Goal: Task Accomplishment & Management: Manage account settings

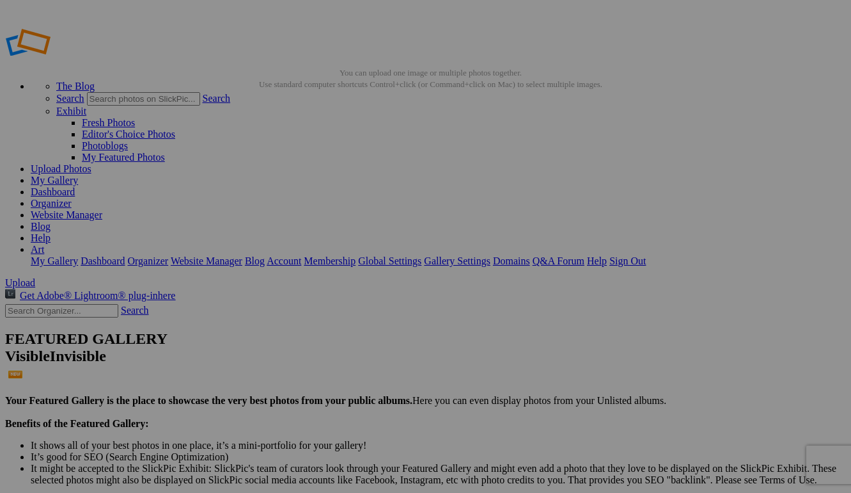
click at [309, 295] on span "Yes" at bounding box center [301, 295] width 15 height 11
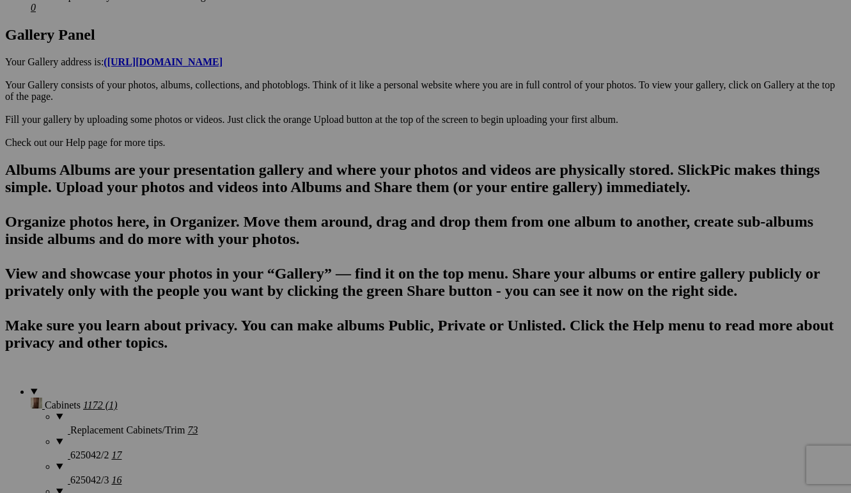
scroll to position [629, 0]
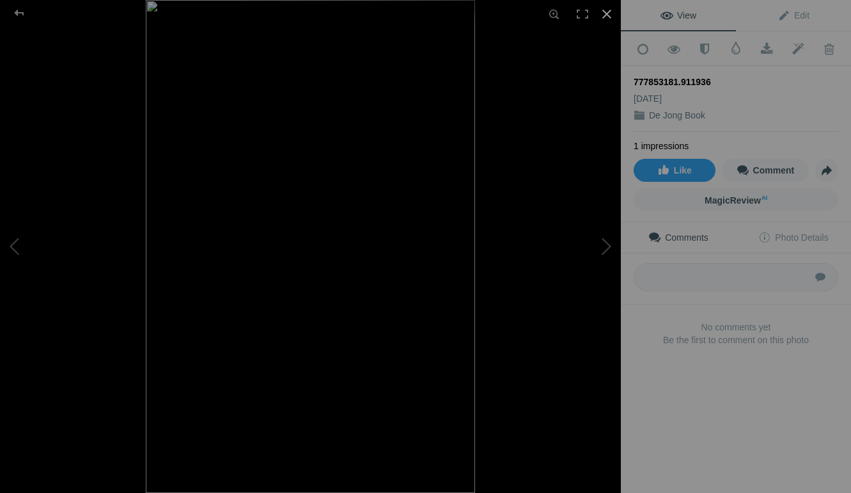
click at [608, 17] on div at bounding box center [607, 14] width 28 height 28
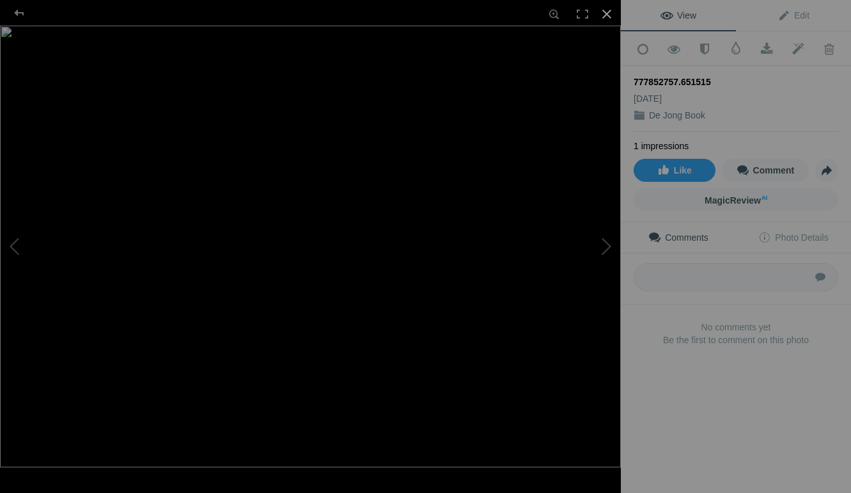
click at [609, 12] on div at bounding box center [607, 14] width 28 height 28
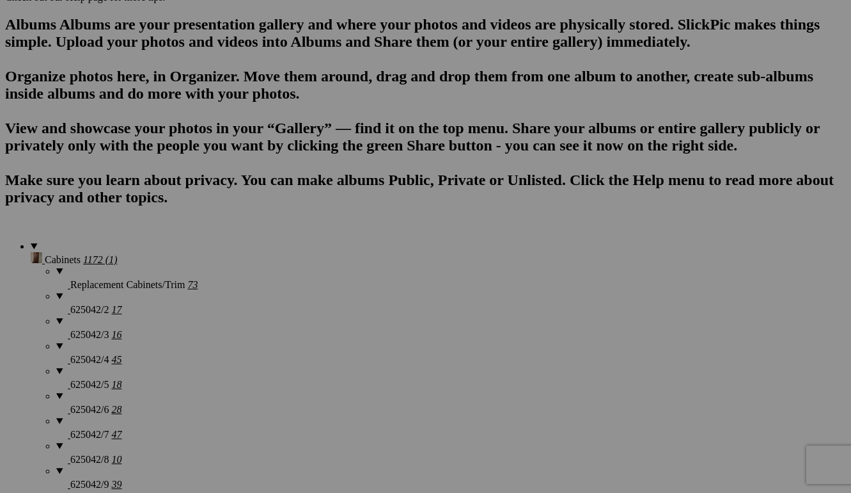
scroll to position [825, 0]
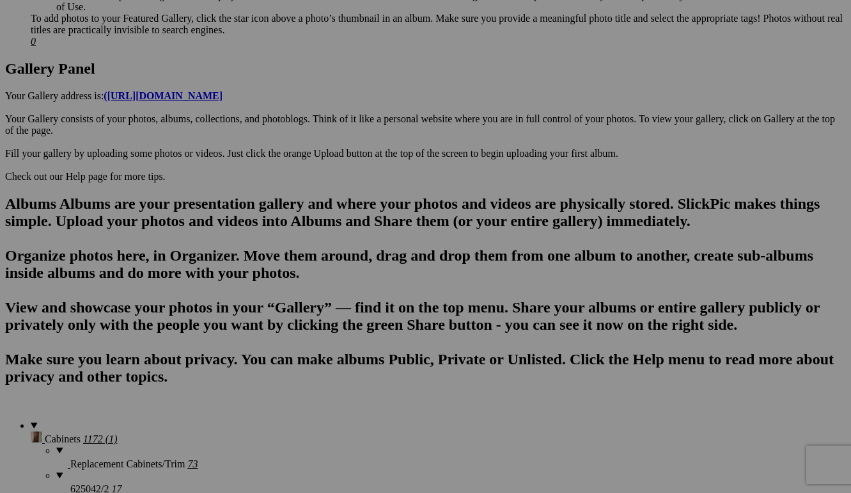
scroll to position [636, 0]
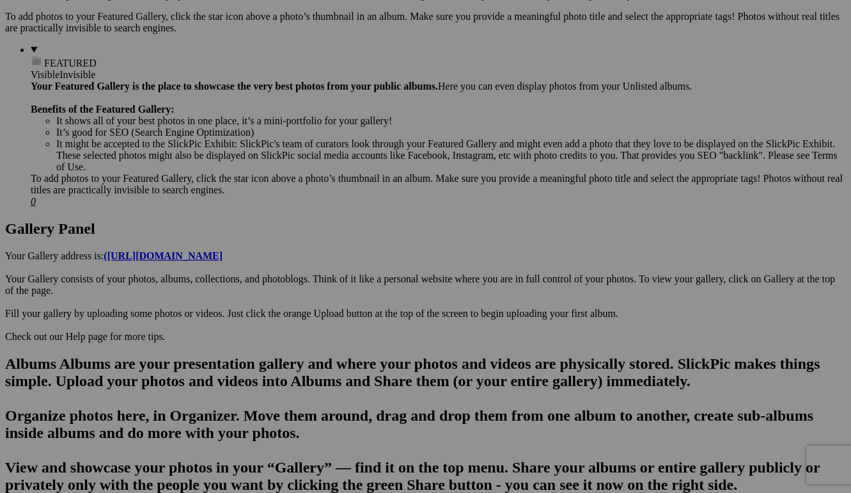
scroll to position [484, 0]
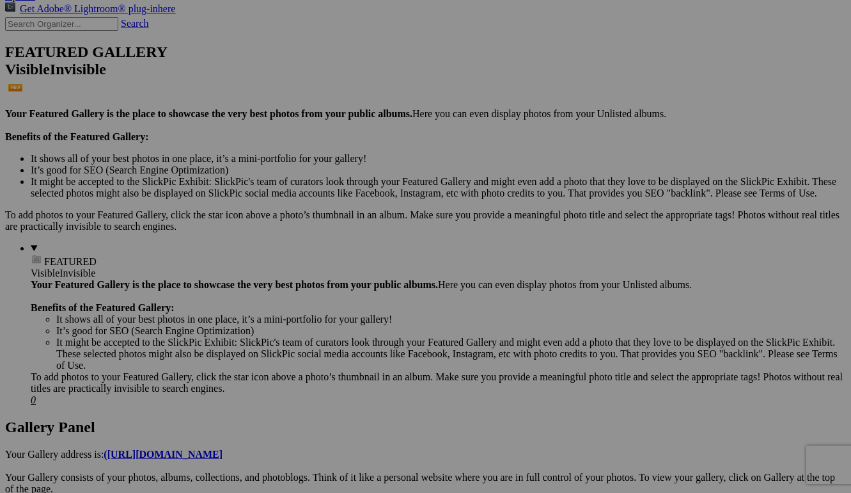
scroll to position [291, 0]
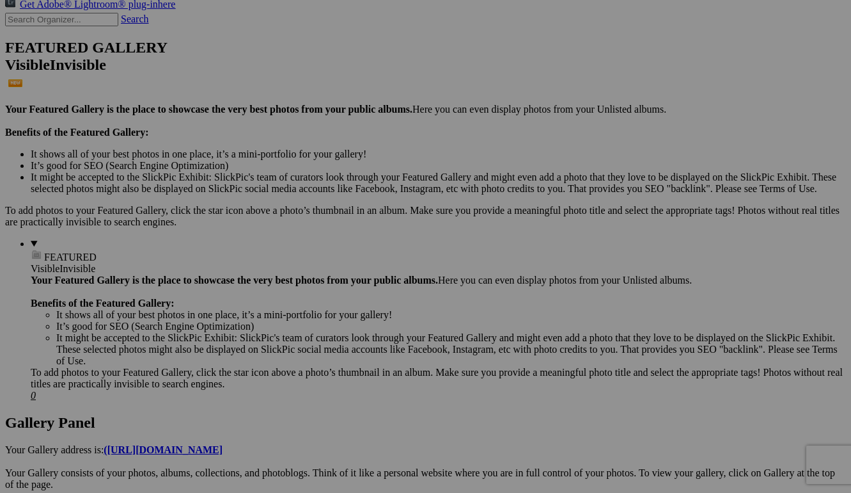
click at [341, 336] on span "Yes" at bounding box center [333, 341] width 15 height 11
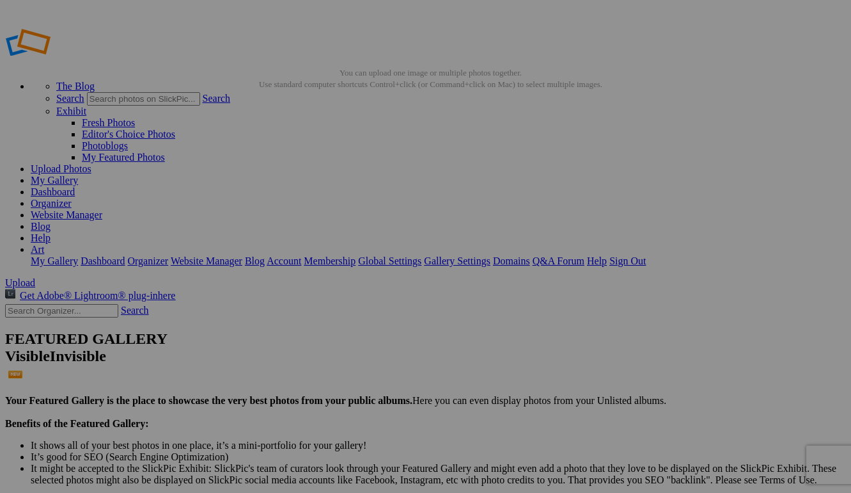
scroll to position [0, 0]
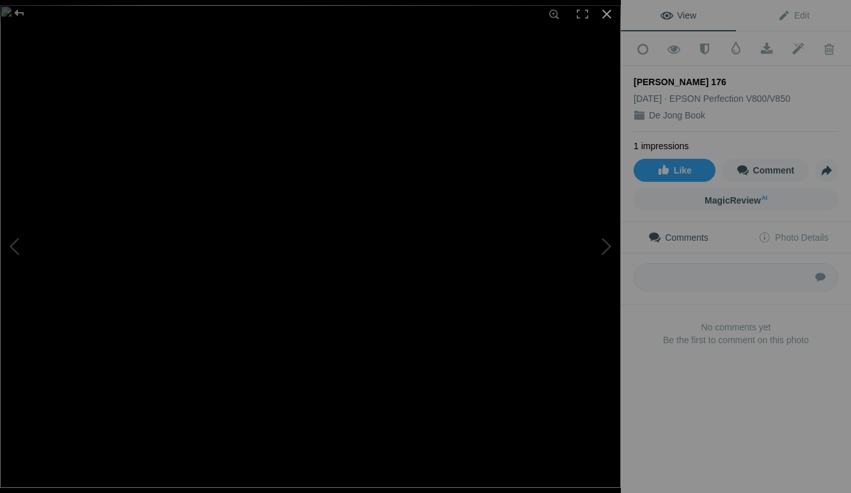
click at [608, 13] on div at bounding box center [607, 14] width 28 height 28
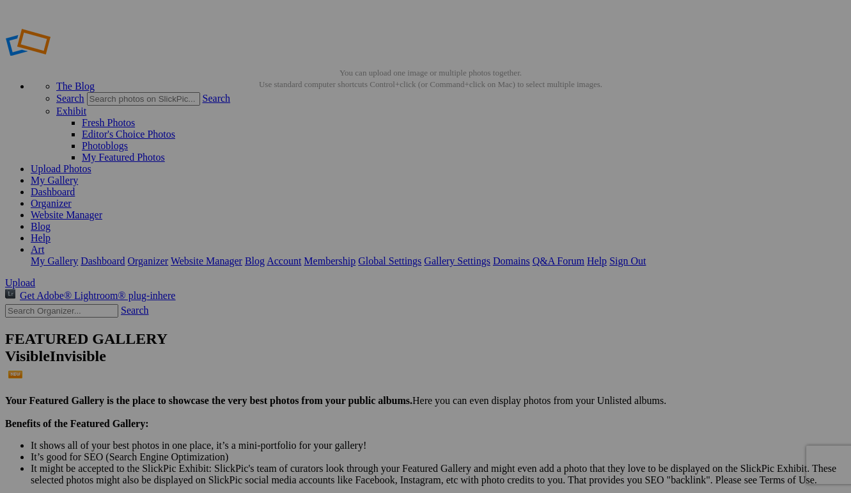
click at [51, 232] on link "Help" at bounding box center [41, 237] width 20 height 11
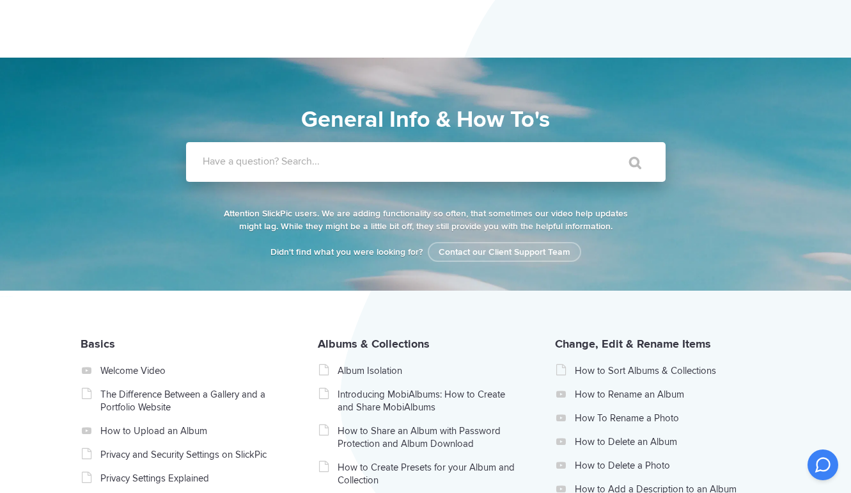
click at [404, 153] on input "Have a question? Search..." at bounding box center [399, 162] width 427 height 40
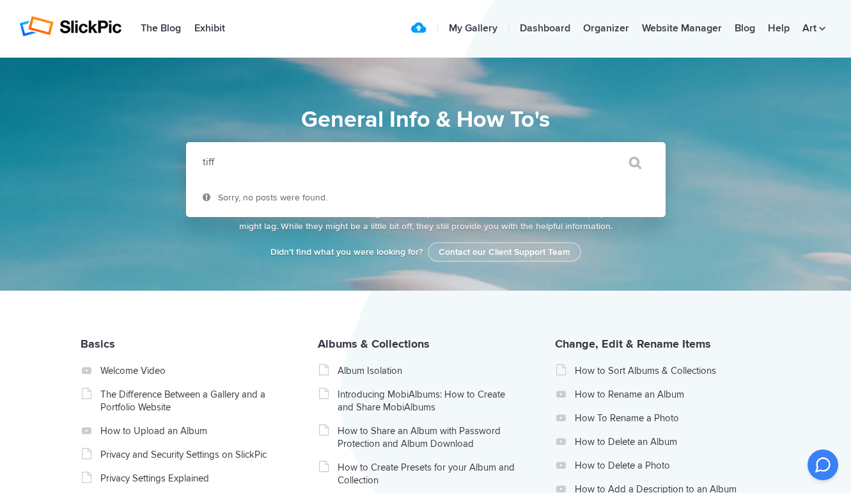
type input "tiff"
click at [629, 162] on input "" at bounding box center [630, 162] width 54 height 31
click at [607, 19] on link "Organizer" at bounding box center [606, 29] width 59 height 26
